Goal: Task Accomplishment & Management: Manage account settings

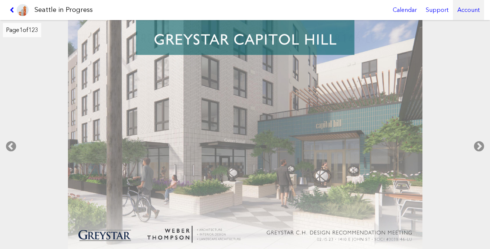
click at [467, 7] on div "Account" at bounding box center [468, 10] width 31 height 20
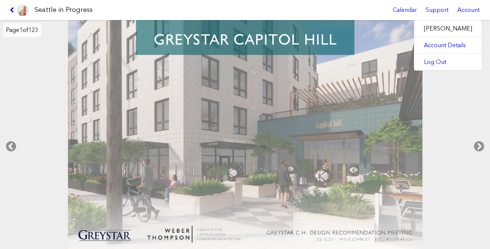
click at [450, 45] on link "Account Details" at bounding box center [448, 45] width 68 height 16
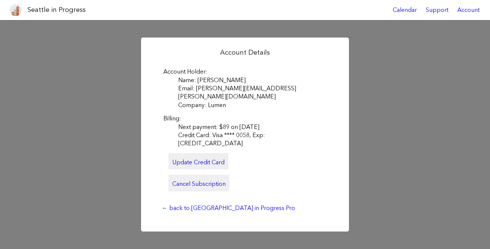
click at [216, 179] on link "Cancel Subscription" at bounding box center [198, 182] width 61 height 16
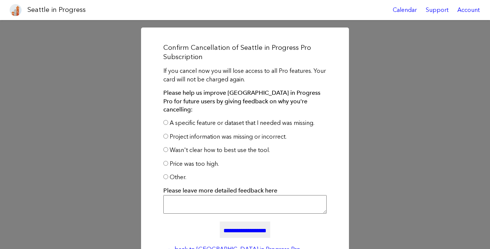
click at [168, 173] on p "Other." at bounding box center [244, 177] width 163 height 8
click at [235, 221] on input "**********" at bounding box center [245, 229] width 50 height 16
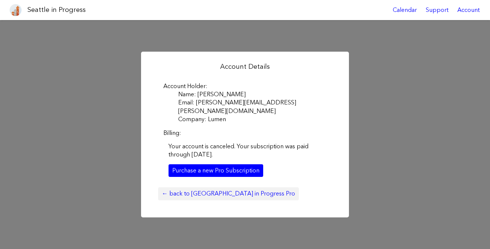
click at [228, 187] on link "← back to [GEOGRAPHIC_DATA] in Progress Pro" at bounding box center [228, 193] width 141 height 13
